Goal: Task Accomplishment & Management: Manage account settings

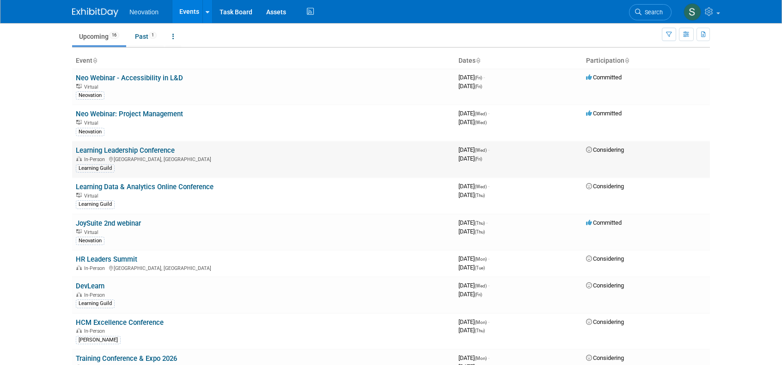
scroll to position [46, 0]
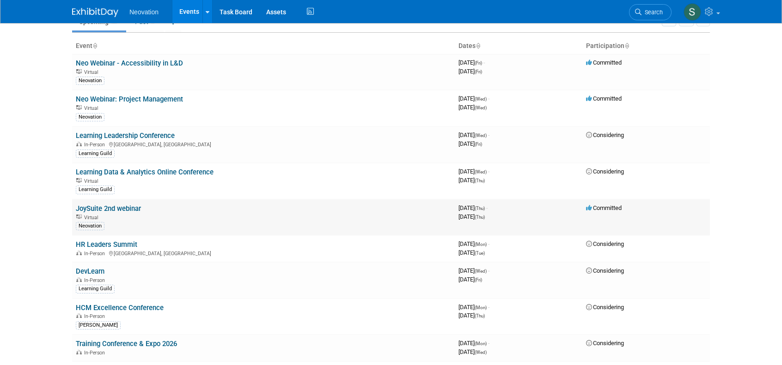
click at [123, 208] on link "JoySuite 2nd webinar" at bounding box center [108, 209] width 65 height 8
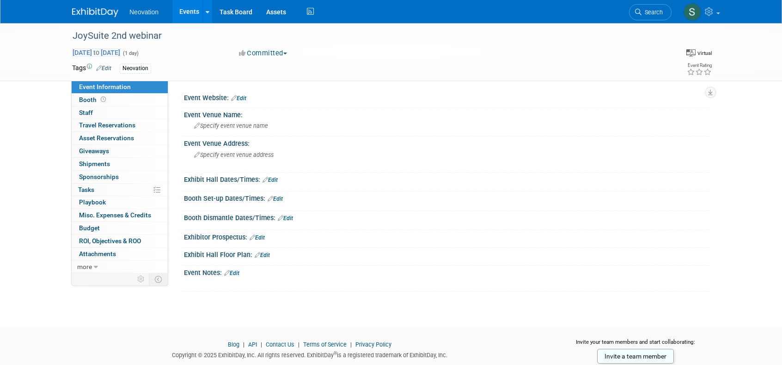
click at [121, 51] on span "Oct 16, 2025 to Oct 16, 2025" at bounding box center [96, 53] width 49 height 8
type input "Oct 16, 2025"
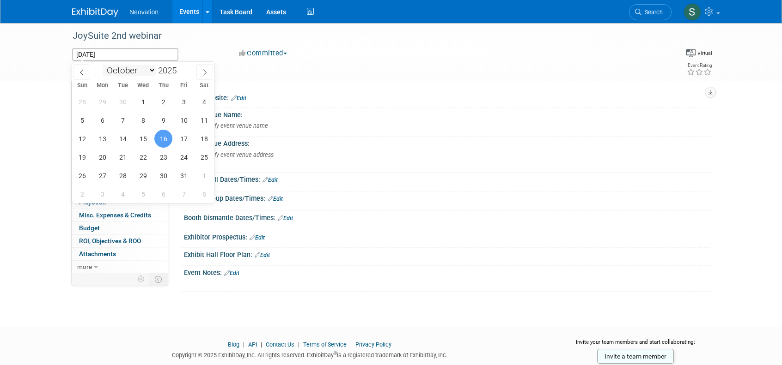
click at [151, 71] on select "January February March April May June July August September October November De…" at bounding box center [129, 71] width 53 height 12
select select "11"
click at [103, 65] on select "January February March April May June July August September October November De…" at bounding box center [129, 71] width 53 height 12
click at [164, 100] on span "4" at bounding box center [163, 102] width 18 height 18
type input "Dec 4, 2025"
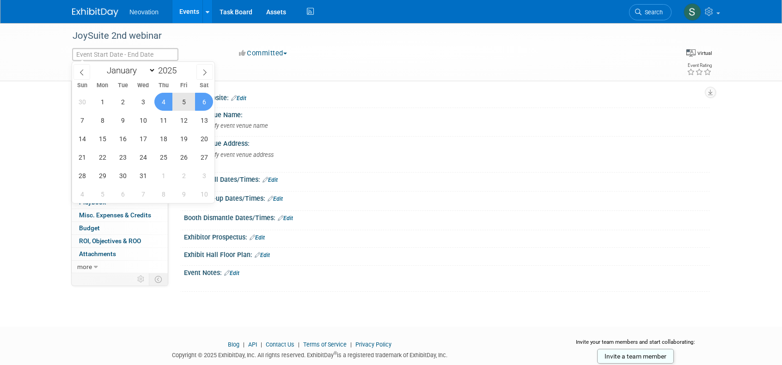
click at [378, 103] on div at bounding box center [447, 103] width 512 height 2
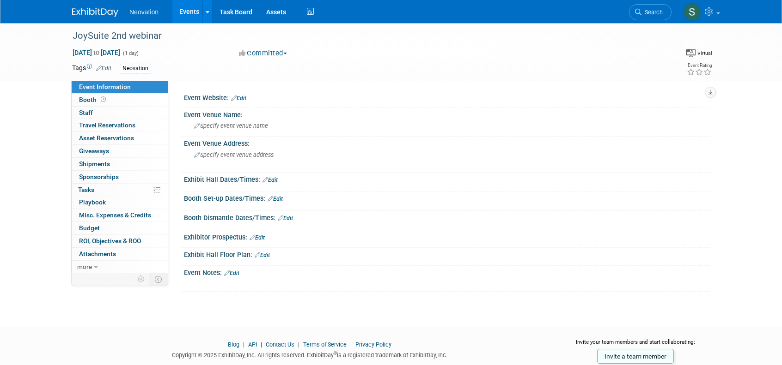
click at [109, 12] on img at bounding box center [95, 12] width 46 height 9
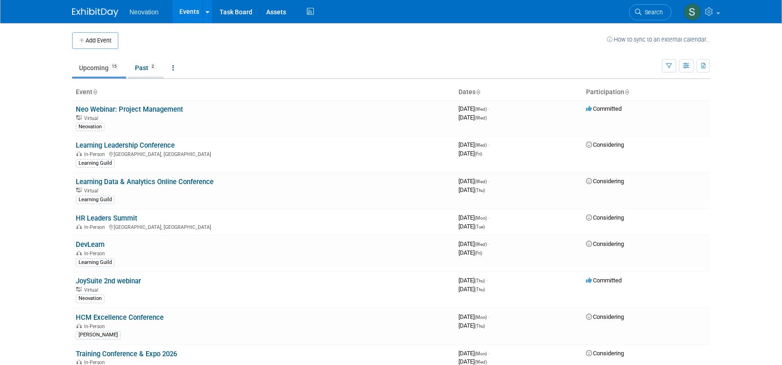
click at [143, 67] on link "Past 2" at bounding box center [146, 68] width 36 height 18
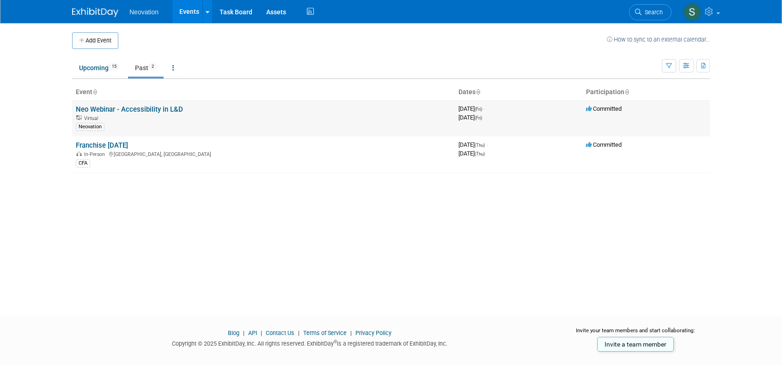
click at [142, 106] on link "Neo Webinar - Accessibility in L&D" at bounding box center [129, 109] width 107 height 8
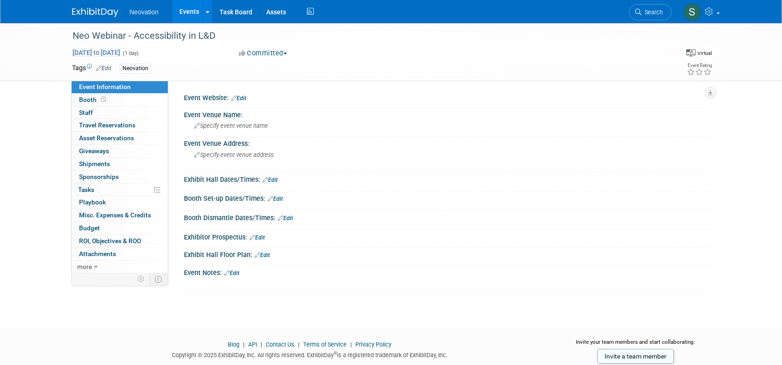
click at [121, 49] on span "Sep 19, 2025 to Sep 19, 2025" at bounding box center [96, 53] width 49 height 8
type input "Sep 19, 2025"
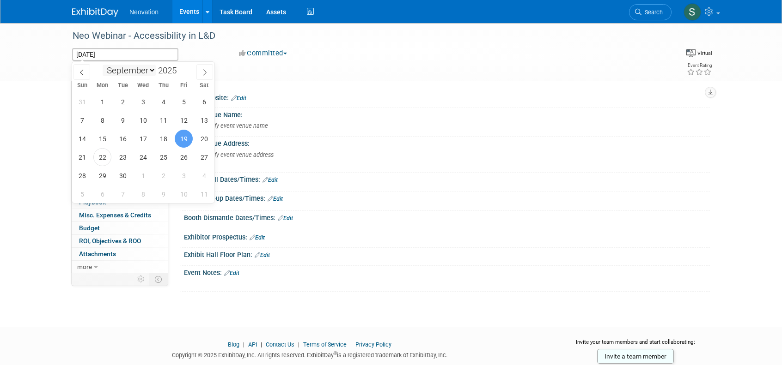
click at [148, 68] on select "January February March April May June July August September October November De…" at bounding box center [129, 71] width 53 height 12
select select "10"
click at [103, 65] on select "January February March April May June July August September October November De…" at bounding box center [129, 71] width 53 height 12
click at [399, 52] on div "Committed Committed Considering Not Going" at bounding box center [338, 54] width 204 height 10
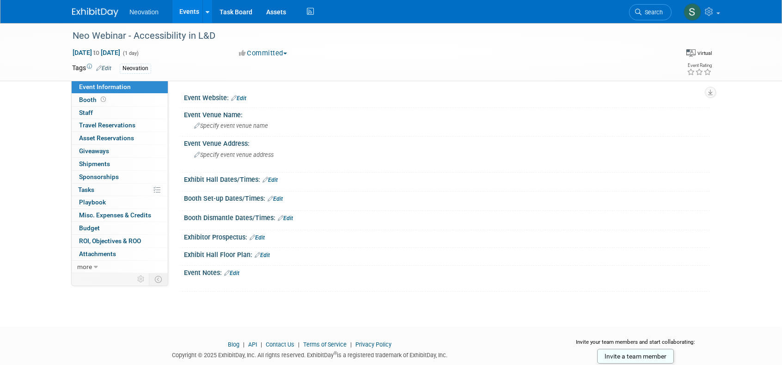
click at [134, 11] on span "Neovation" at bounding box center [143, 11] width 29 height 7
click at [101, 7] on link at bounding box center [100, 7] width 57 height 7
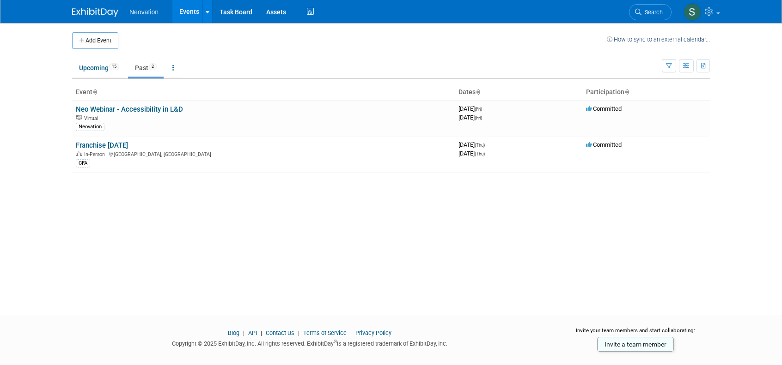
click at [144, 67] on link "Past 2" at bounding box center [146, 68] width 36 height 18
click at [136, 109] on link "Neo Webinar - Accessibility in L&D" at bounding box center [129, 109] width 107 height 8
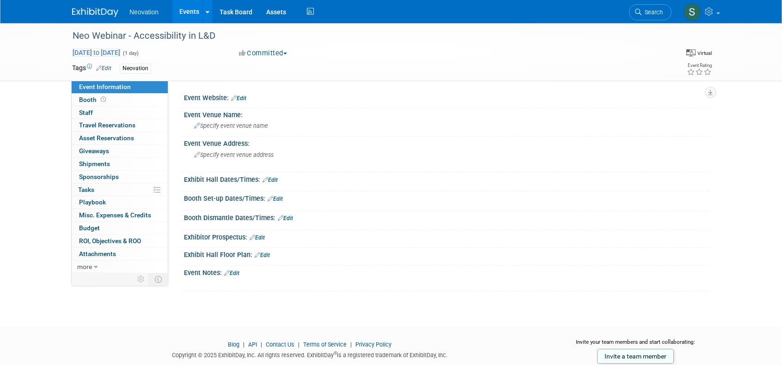
click at [99, 50] on span "Sep 19, 2025 to Sep 19, 2025" at bounding box center [96, 53] width 49 height 8
type input "Sep 19, 2025"
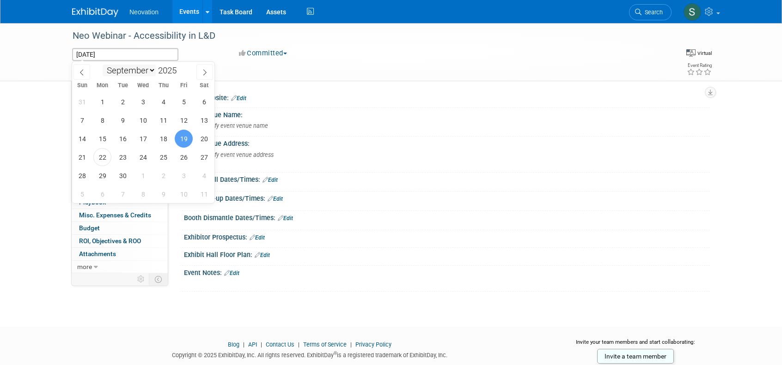
click at [152, 71] on select "January February March April May June July August September October November De…" at bounding box center [129, 71] width 53 height 12
select select "10"
click at [103, 65] on select "January February March April May June July August September October November De…" at bounding box center [129, 71] width 53 height 12
click at [144, 159] on span "19" at bounding box center [143, 157] width 18 height 18
type input "Nov 19, 2025"
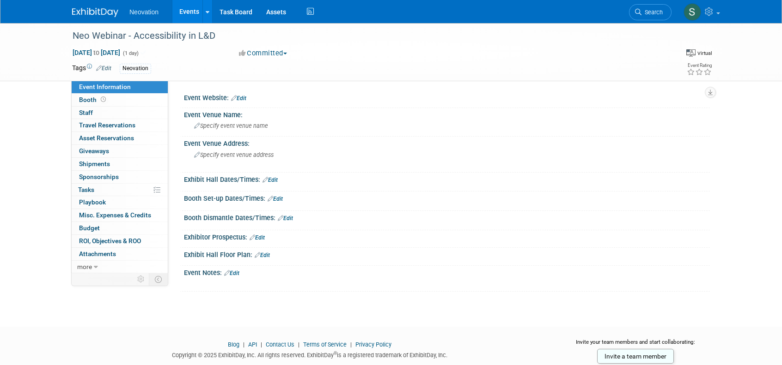
click at [427, 51] on div "Committed Committed Considering Not Going" at bounding box center [338, 54] width 204 height 10
click at [104, 15] on img at bounding box center [95, 12] width 46 height 9
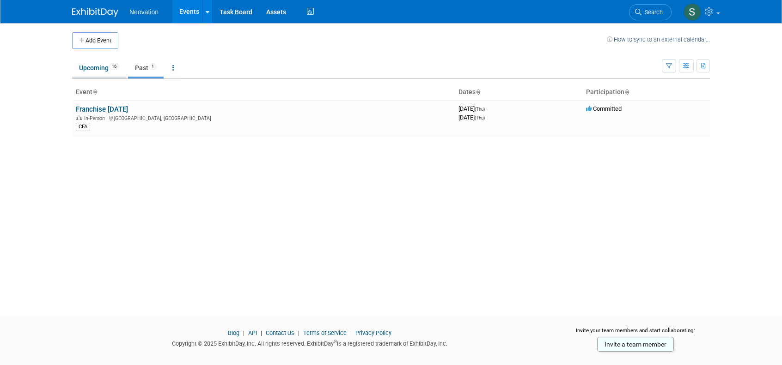
click at [92, 67] on link "Upcoming 16" at bounding box center [99, 68] width 54 height 18
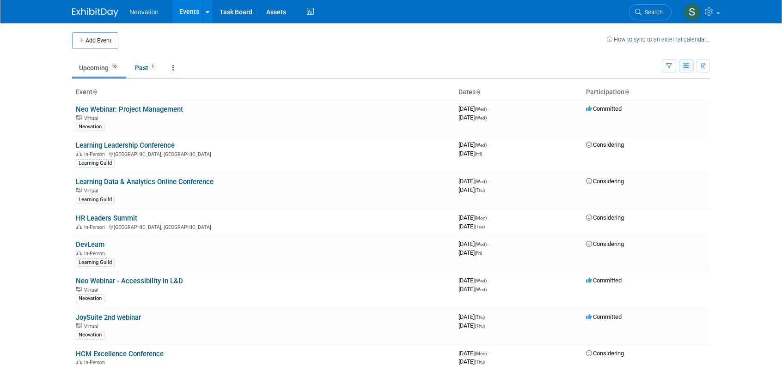
click at [687, 64] on icon "button" at bounding box center [686, 66] width 7 height 6
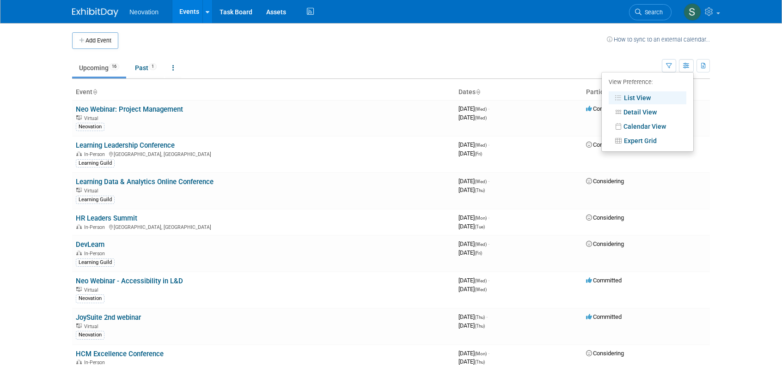
click at [636, 92] on link "List View" at bounding box center [647, 97] width 78 height 13
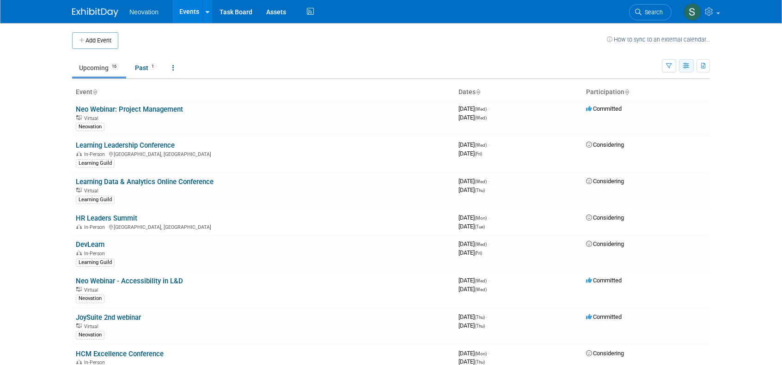
click at [683, 67] on icon "button" at bounding box center [686, 66] width 7 height 6
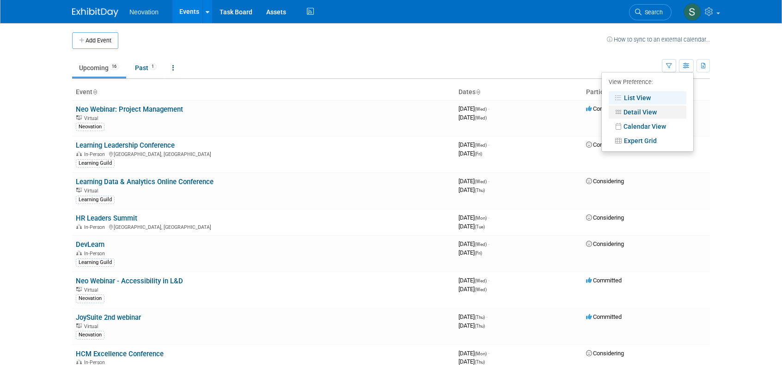
click at [653, 110] on link "Detail View" at bounding box center [647, 112] width 78 height 13
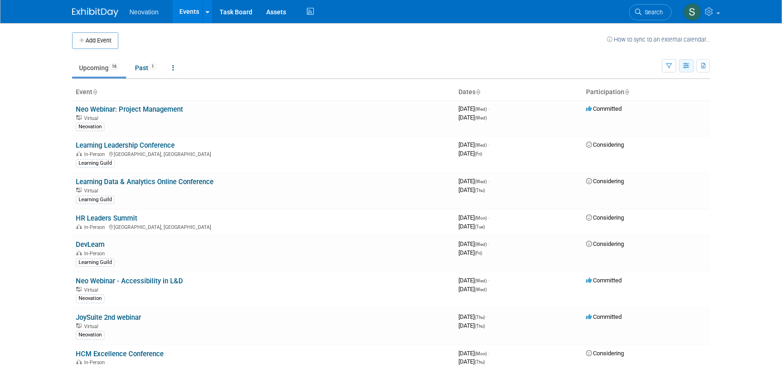
click at [685, 65] on icon "button" at bounding box center [686, 66] width 7 height 6
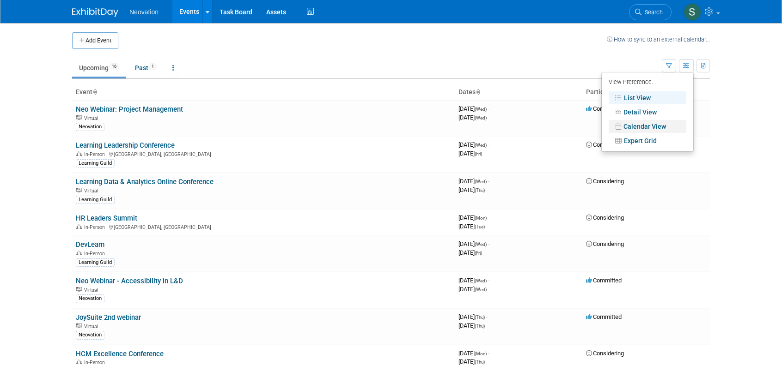
click at [657, 122] on link "Calendar View" at bounding box center [647, 126] width 78 height 13
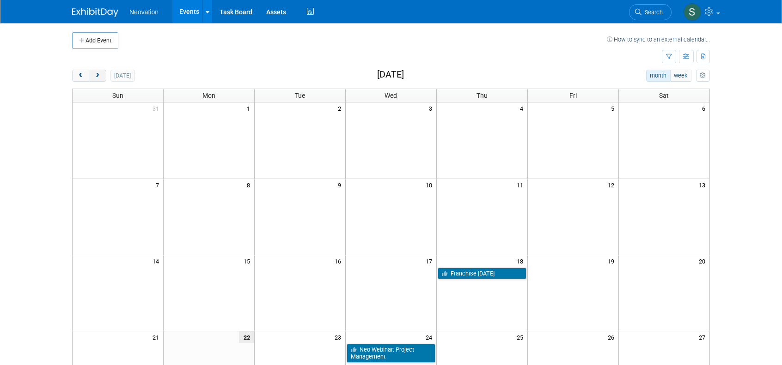
click at [97, 71] on button "next" at bounding box center [97, 76] width 17 height 12
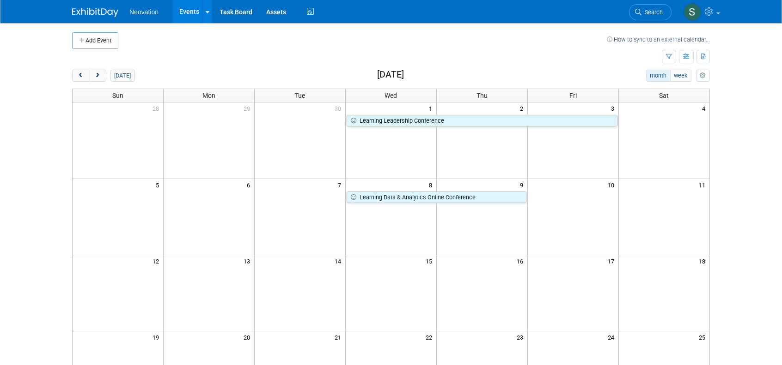
click at [187, 12] on link "Events" at bounding box center [189, 11] width 34 height 23
click at [684, 55] on icon "button" at bounding box center [686, 57] width 7 height 6
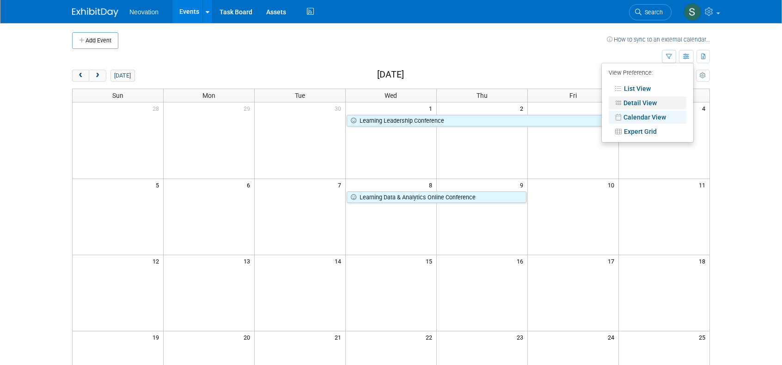
click at [638, 100] on link "Detail View" at bounding box center [647, 103] width 78 height 13
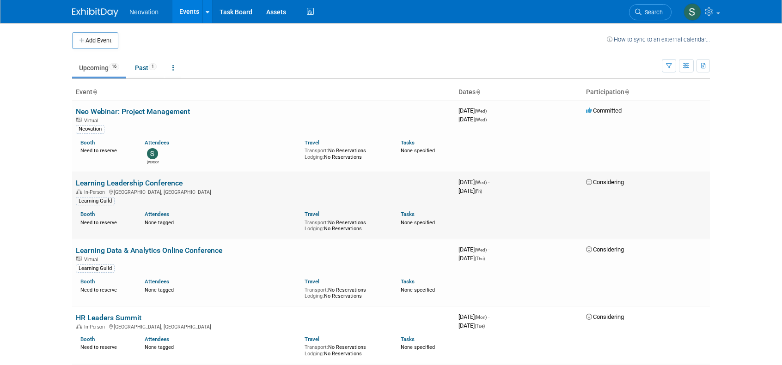
click at [98, 186] on link "Learning Leadership Conference" at bounding box center [129, 183] width 107 height 9
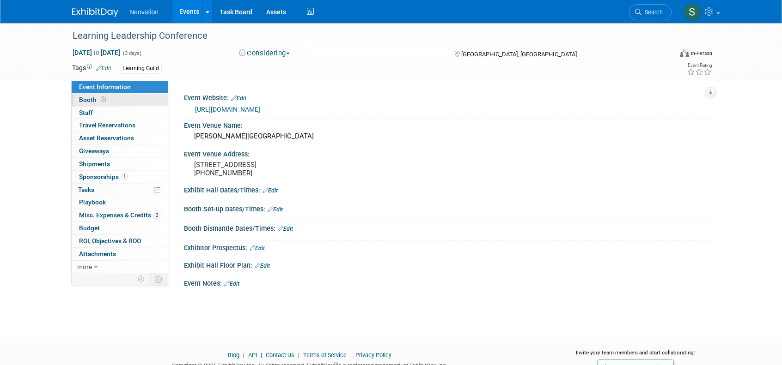
click at [83, 101] on span "Booth" at bounding box center [93, 99] width 29 height 7
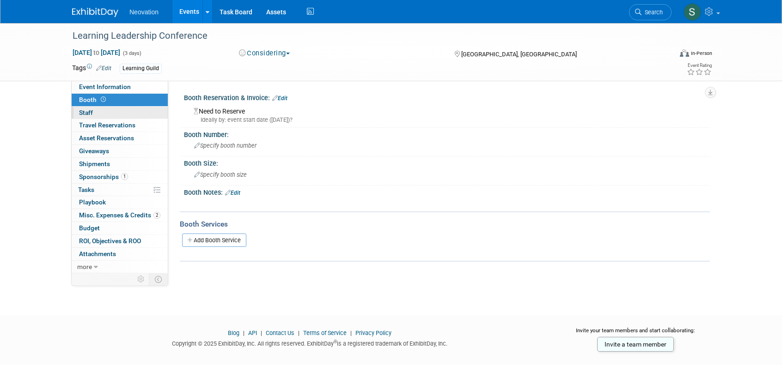
click at [86, 112] on span "Staff 0" at bounding box center [86, 112] width 14 height 7
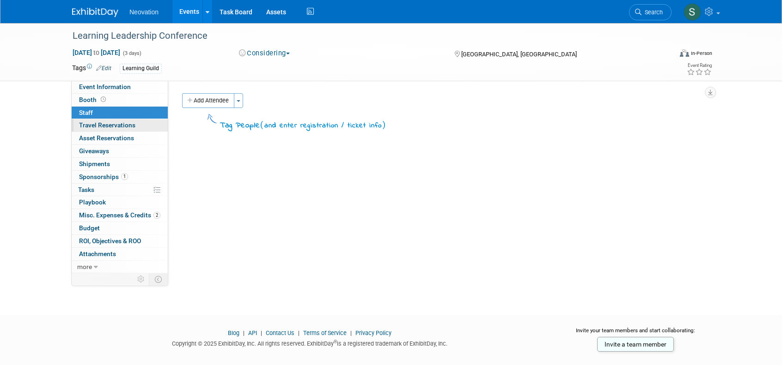
click at [86, 126] on span "Travel Reservations 0" at bounding box center [107, 125] width 56 height 7
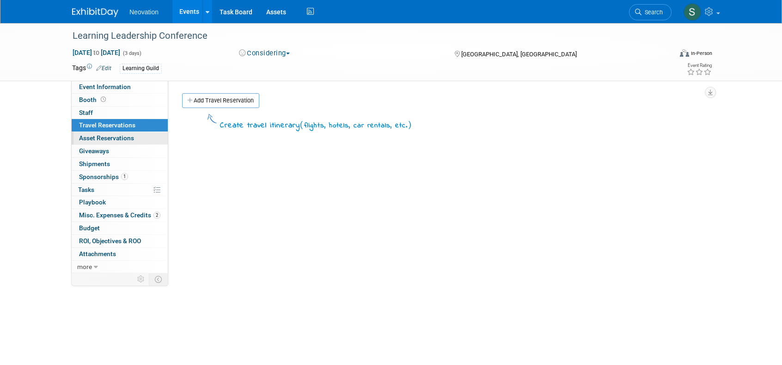
click at [87, 137] on span "Asset Reservations 0" at bounding box center [106, 137] width 55 height 7
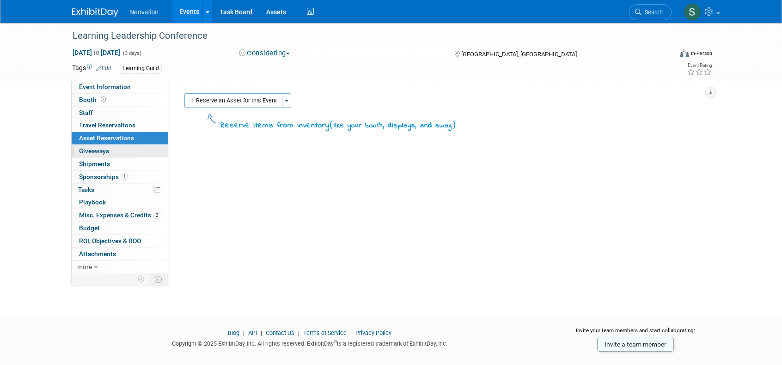
click at [89, 149] on span "Giveaways 0" at bounding box center [94, 150] width 30 height 7
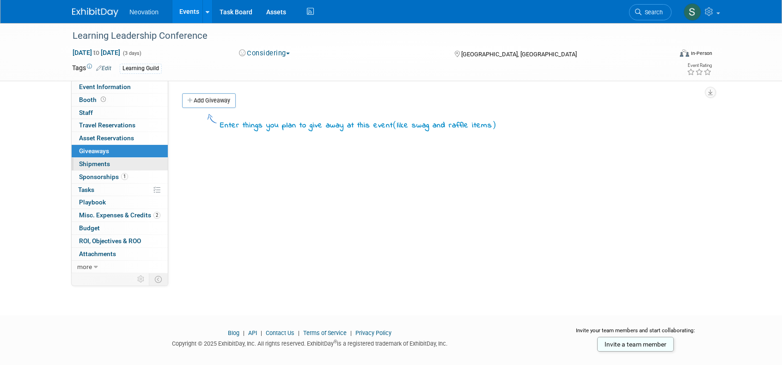
click at [90, 164] on span "Shipments 0" at bounding box center [94, 163] width 31 height 7
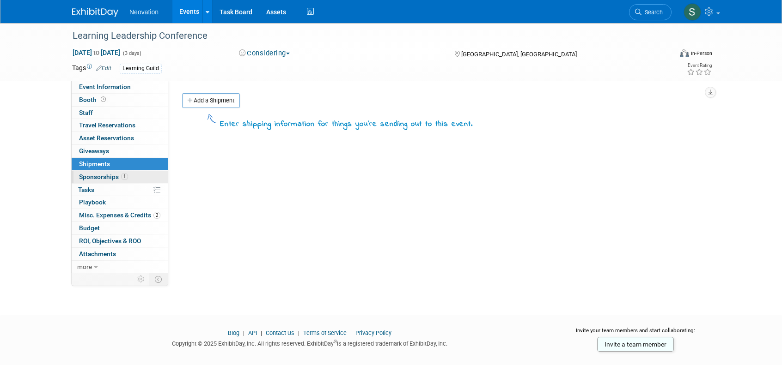
click at [91, 171] on link "1 Sponsorships 1" at bounding box center [120, 177] width 96 height 12
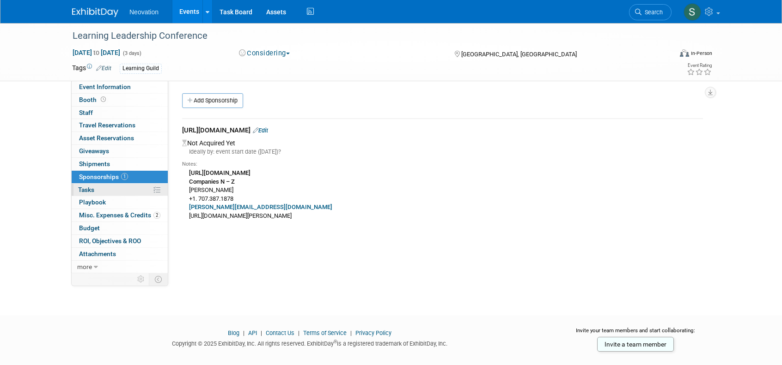
click at [91, 189] on span "Tasks 0%" at bounding box center [86, 189] width 16 height 7
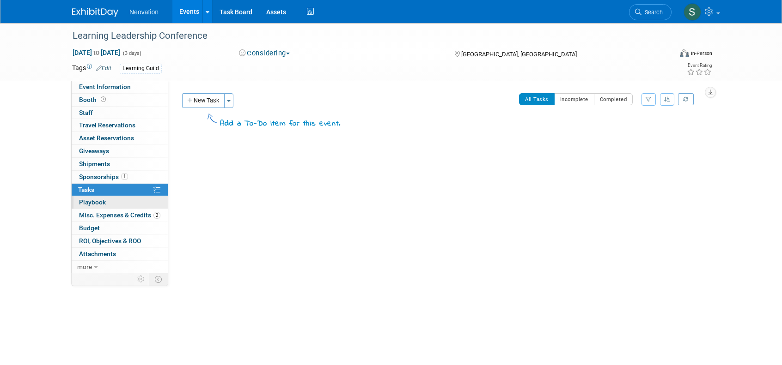
click at [91, 201] on span "Playbook 0" at bounding box center [92, 202] width 27 height 7
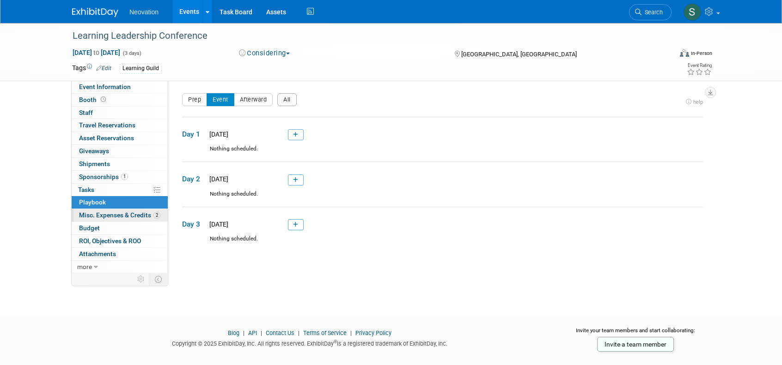
click at [91, 212] on span "Misc. Expenses & Credits 2" at bounding box center [119, 215] width 81 height 7
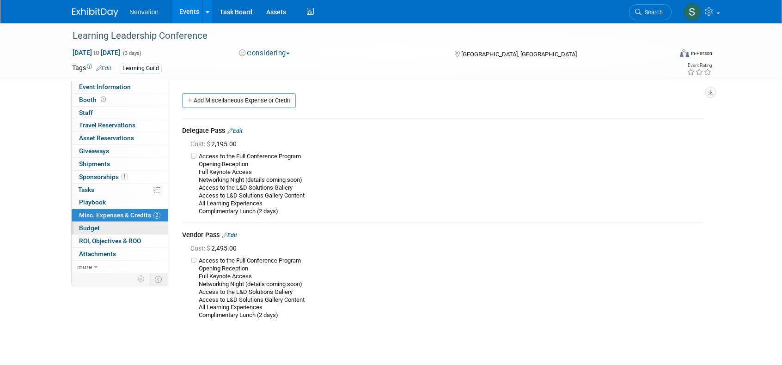
click at [87, 227] on span "Budget" at bounding box center [89, 228] width 21 height 7
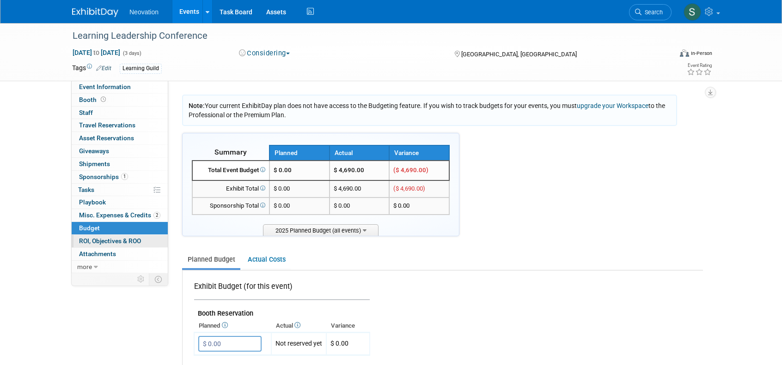
click at [87, 237] on span "ROI, Objectives & ROO 0" at bounding box center [110, 240] width 62 height 7
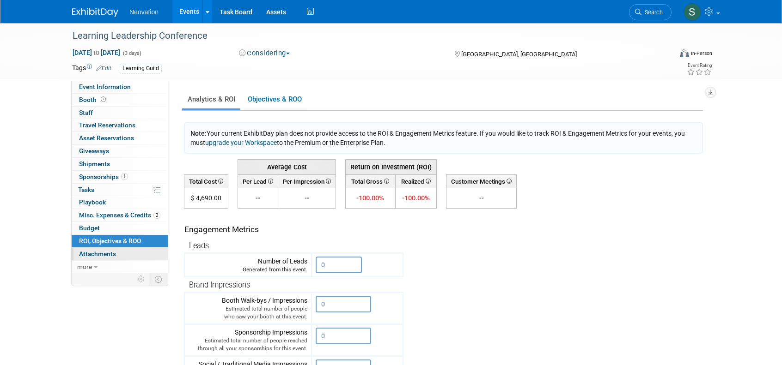
click at [90, 250] on span "Attachments 0" at bounding box center [97, 253] width 37 height 7
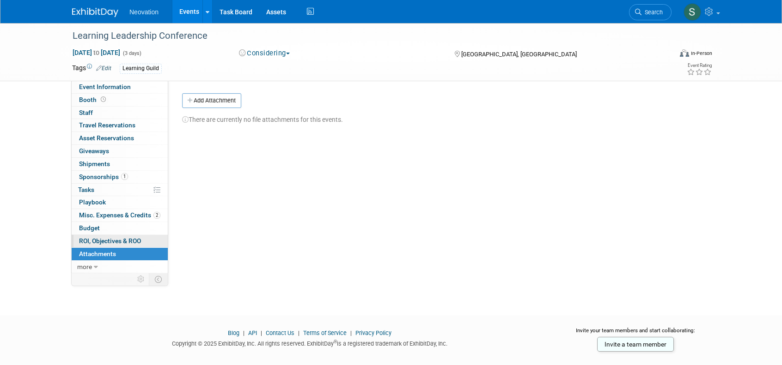
click at [91, 239] on span "ROI, Objectives & ROO 0" at bounding box center [110, 240] width 62 height 7
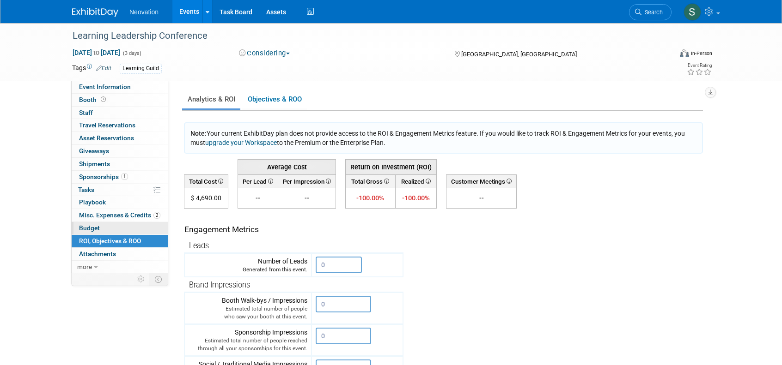
click at [91, 227] on span "Budget" at bounding box center [89, 228] width 21 height 7
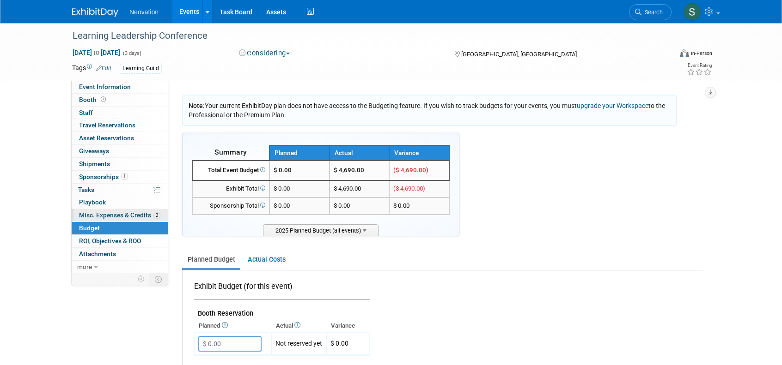
click at [93, 213] on span "Misc. Expenses & Credits 2" at bounding box center [119, 215] width 81 height 7
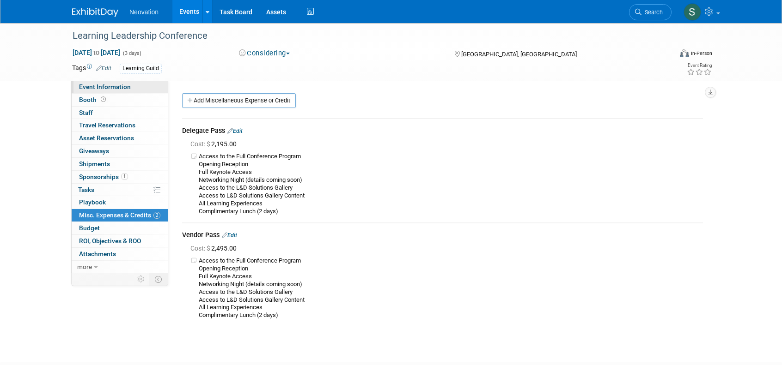
click at [98, 85] on span "Event Information" at bounding box center [105, 86] width 52 height 7
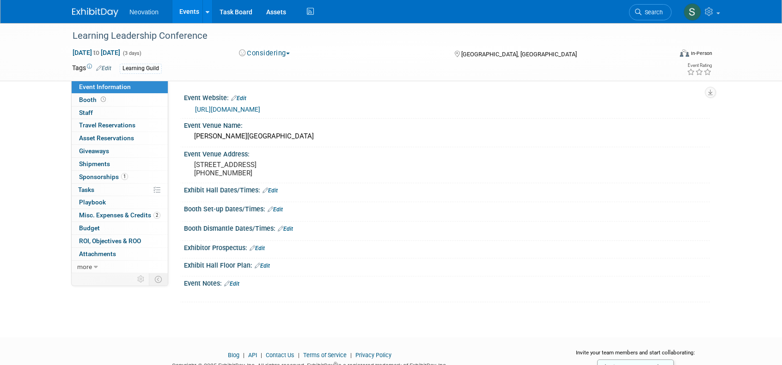
click at [108, 70] on link "Edit" at bounding box center [103, 68] width 15 height 6
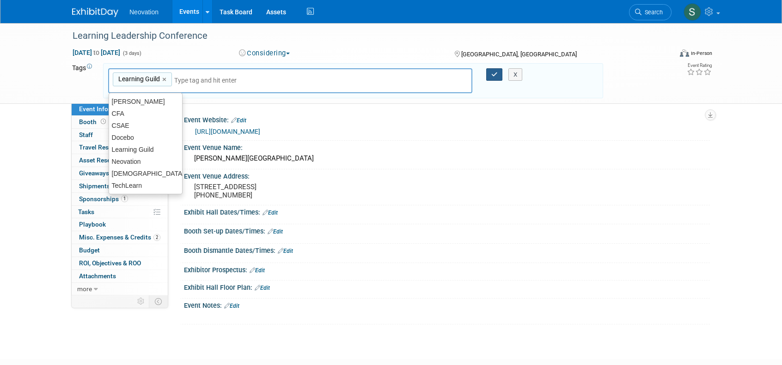
click at [497, 73] on button "button" at bounding box center [494, 74] width 17 height 13
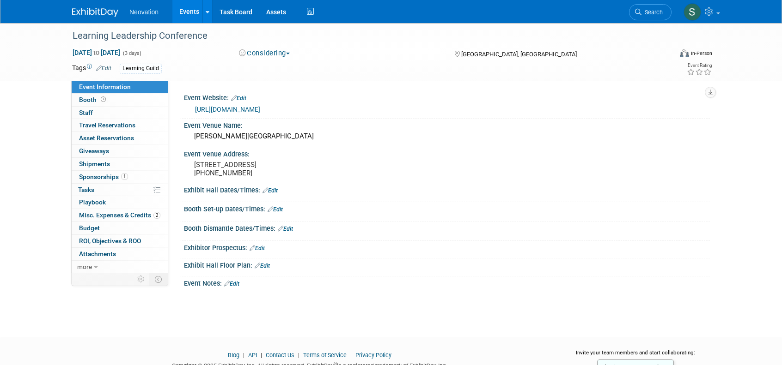
click at [289, 52] on button "Considering" at bounding box center [265, 54] width 58 height 10
click at [342, 46] on div "Learning Leadership Conference" at bounding box center [364, 35] width 599 height 25
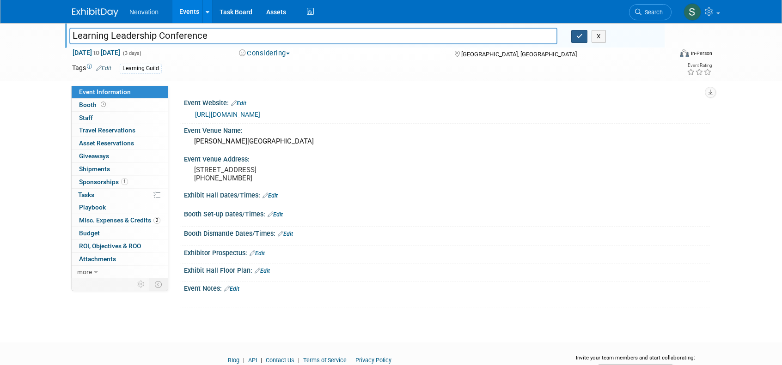
click at [580, 37] on icon "button" at bounding box center [579, 36] width 6 height 6
